Goal: Answer question/provide support

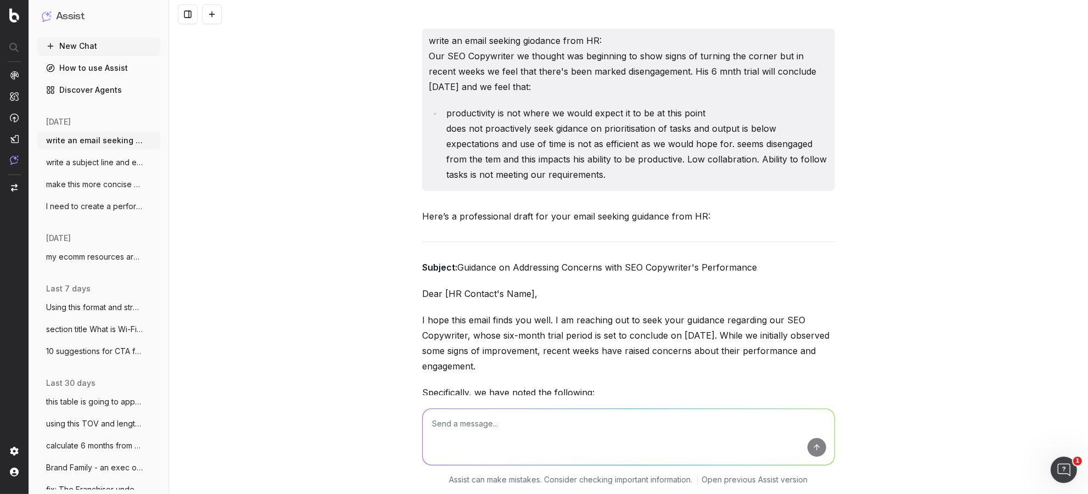
scroll to position [2191, 0]
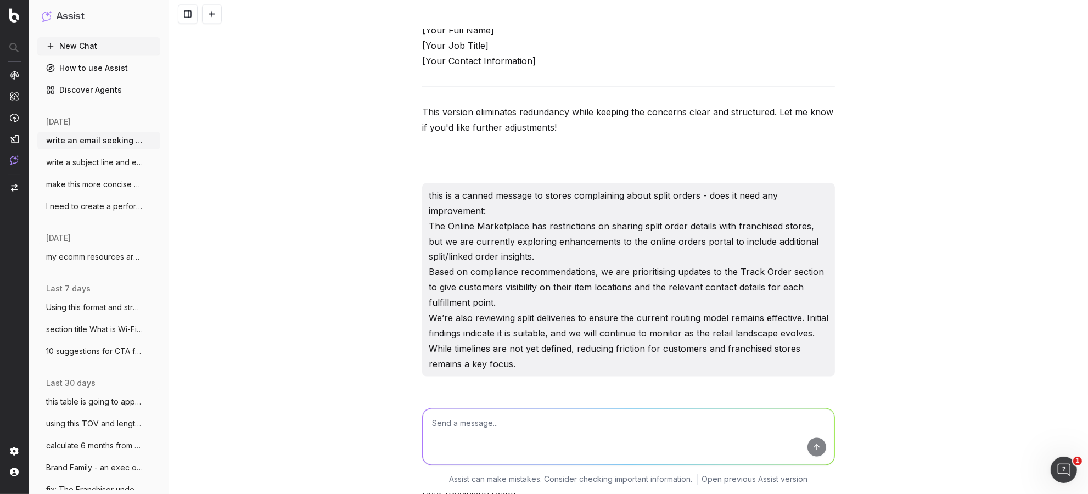
drag, startPoint x: 451, startPoint y: 418, endPoint x: 455, endPoint y: 414, distance: 5.8
click at [455, 414] on textarea at bounding box center [629, 437] width 412 height 56
paste textarea "Additionally, we are reviewing the current routing model for split deliveries t…"
type textarea "make this simpler: Additionally, we are reviewing the current routing model for…"
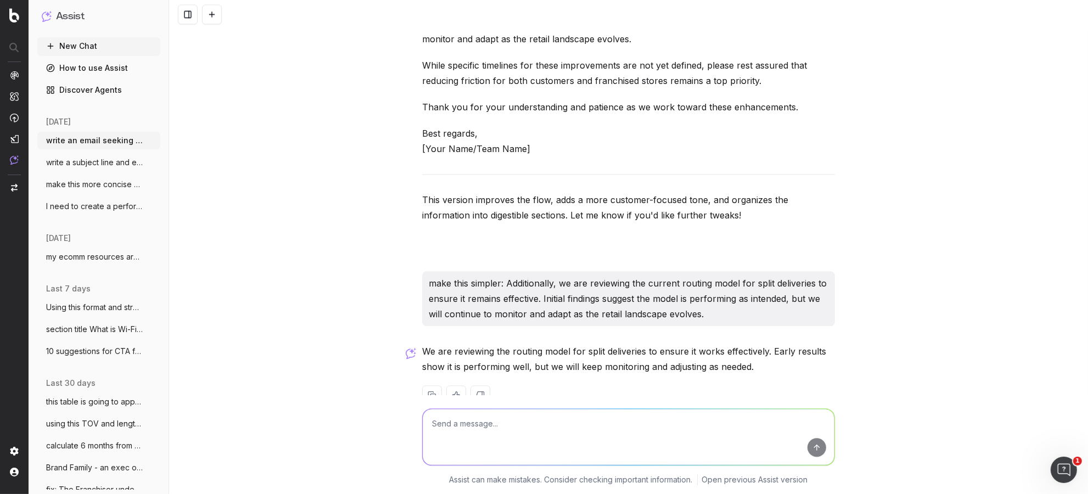
scroll to position [2883, 0]
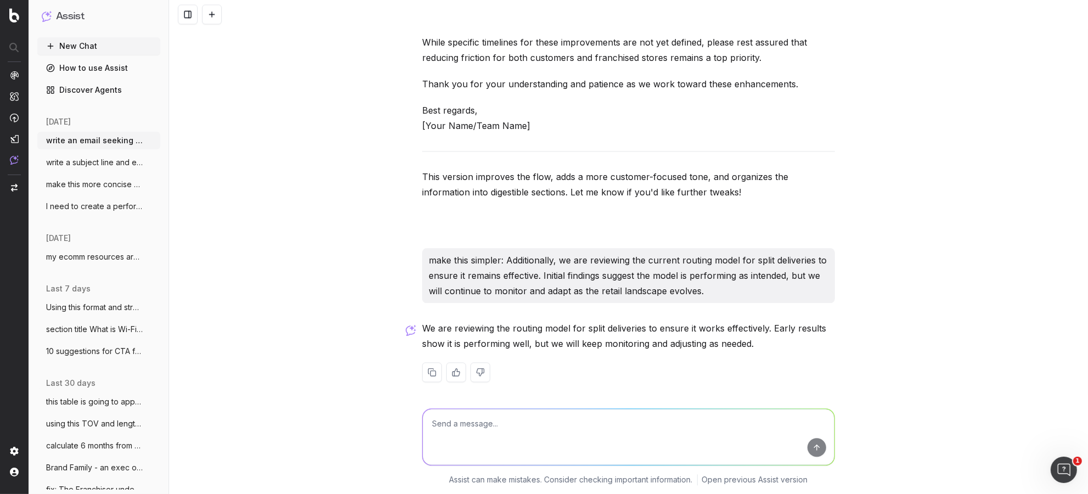
click at [763, 360] on div "We are reviewing the routing model for split deliveries to ensure it works effe…" at bounding box center [628, 360] width 413 height 79
drag, startPoint x: 489, startPoint y: 429, endPoint x: 483, endPoint y: 428, distance: 6.1
click at [489, 429] on textarea at bounding box center [629, 437] width 412 height 56
type textarea "it isnt early results we have had this model for years!"
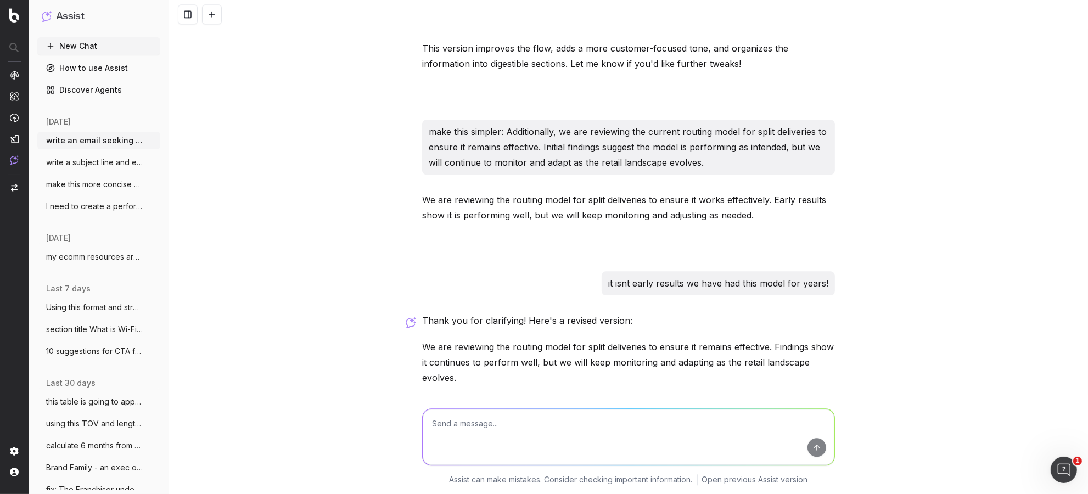
scroll to position [3039, 0]
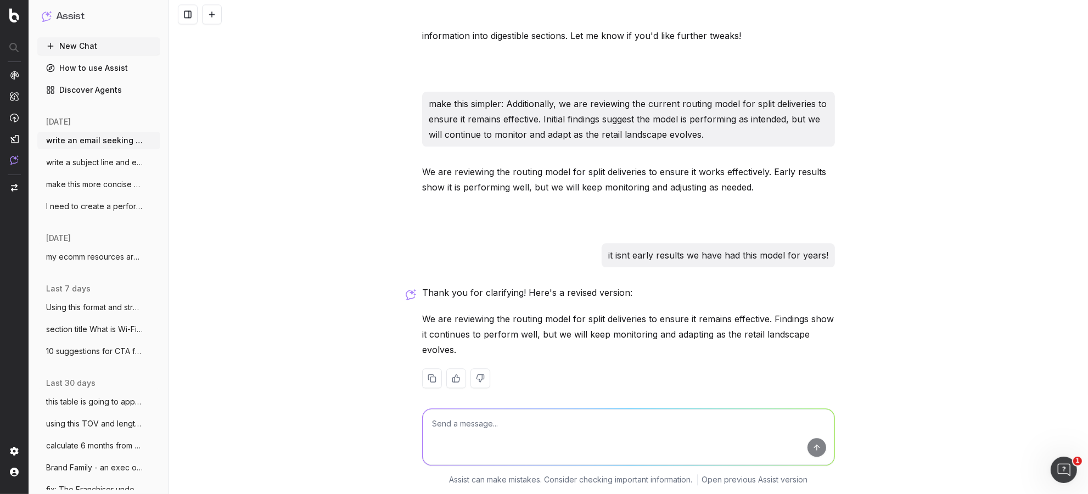
drag, startPoint x: 497, startPoint y: 351, endPoint x: 464, endPoint y: 355, distance: 33.2
click at [491, 352] on p "We are reviewing the routing model for split deliveries to ensure it remains ef…" at bounding box center [628, 334] width 413 height 46
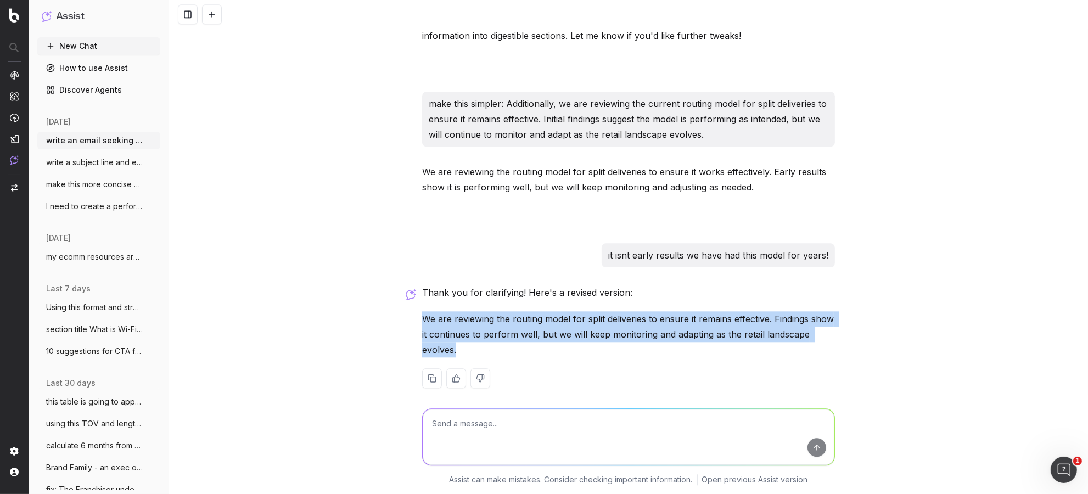
drag, startPoint x: 469, startPoint y: 350, endPoint x: 422, endPoint y: 318, distance: 56.9
click at [422, 318] on p "We are reviewing the routing model for split deliveries to ensure it remains ef…" at bounding box center [628, 334] width 413 height 46
copy p "We are reviewing the routing model for split deliveries to ensure it remains ef…"
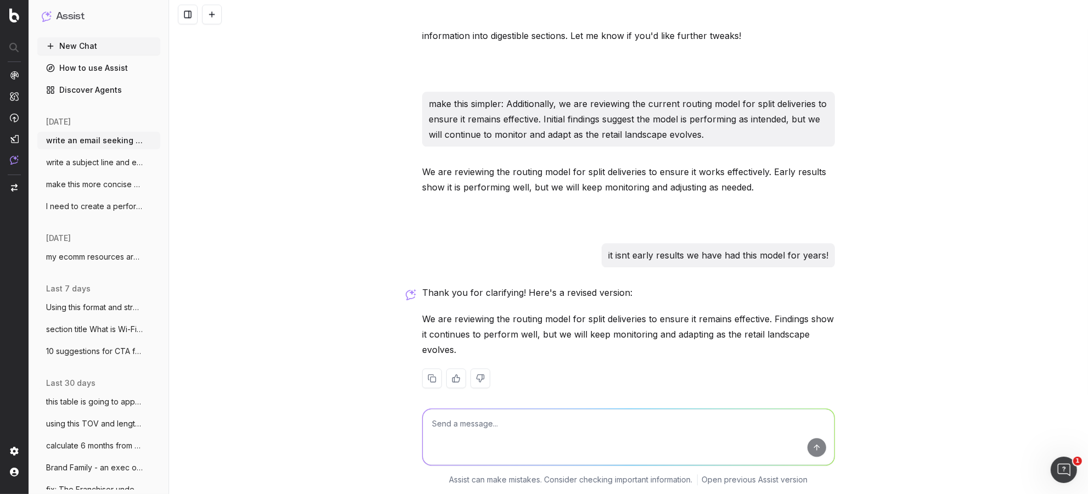
click at [447, 431] on textarea at bounding box center [629, 437] width 412 height 56
paste textarea "While timelines for these improvements are not yet defined, please rest assured…"
type textarea "make this shorter and sinmoler: While timelines for these improvements are not …"
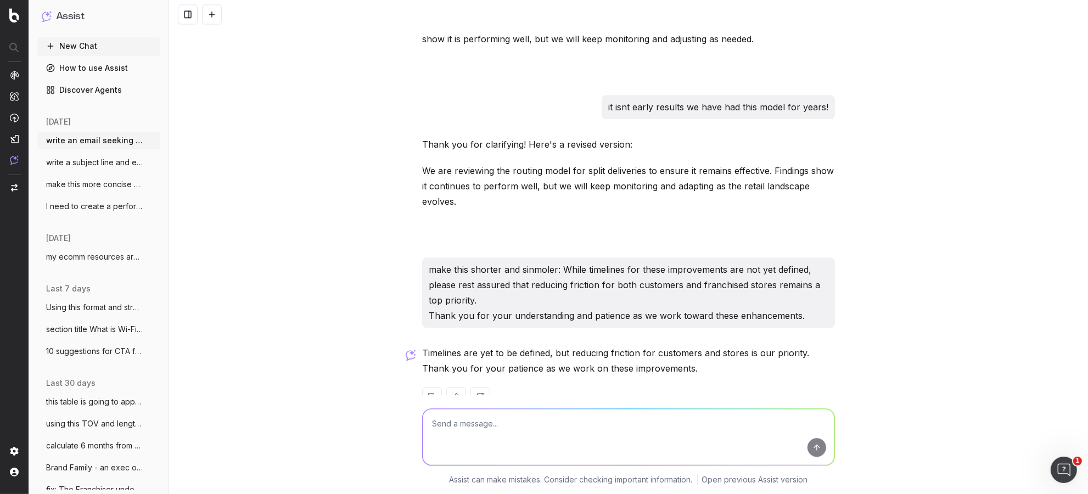
scroll to position [3217, 0]
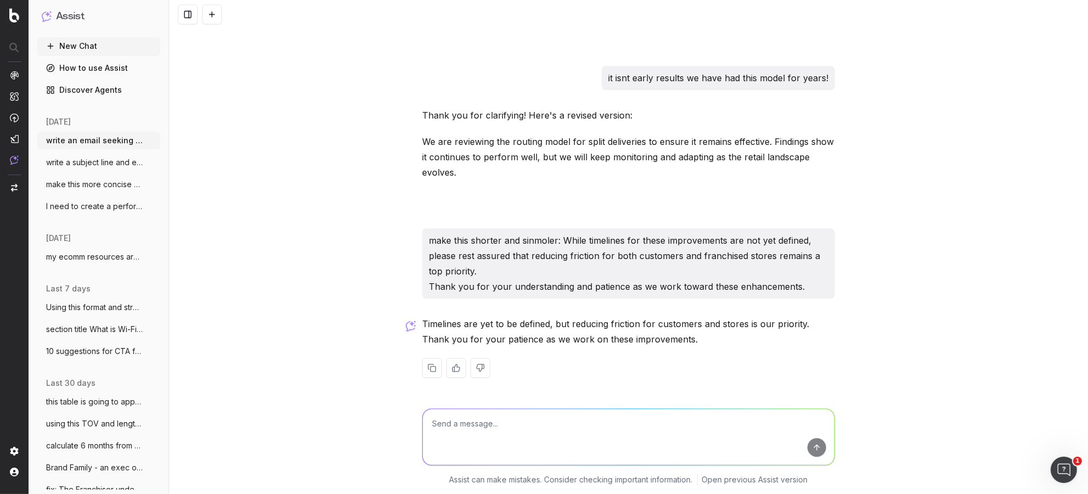
click at [659, 341] on p "Timelines are yet to be defined, but reducing friction for customers and stores…" at bounding box center [628, 331] width 413 height 31
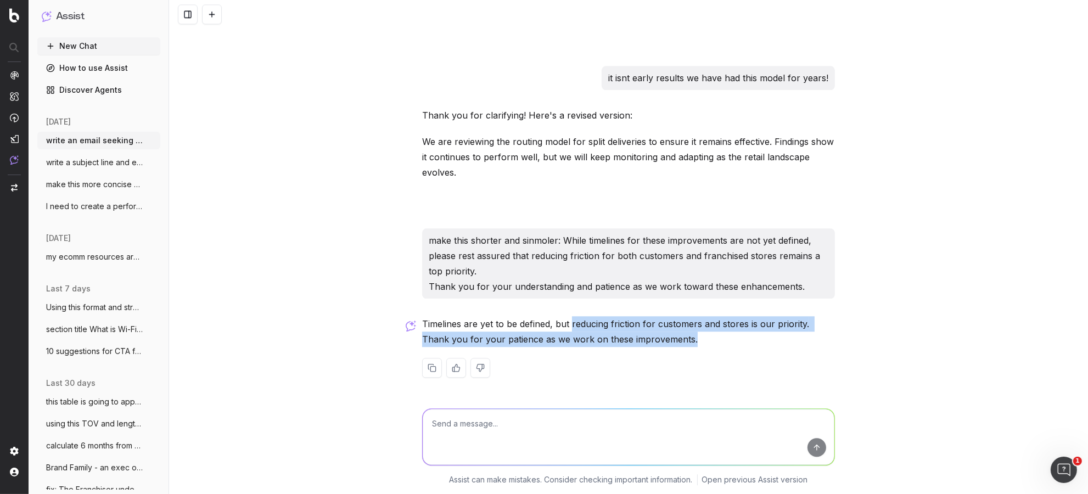
drag, startPoint x: 669, startPoint y: 339, endPoint x: 568, endPoint y: 324, distance: 101.5
click at [572, 324] on p "Timelines are yet to be defined, but reducing friction for customers and stores…" at bounding box center [628, 331] width 413 height 31
copy p "reducing friction for customers and stores is our priority. Thank you for your …"
